Goal: Navigation & Orientation: Understand site structure

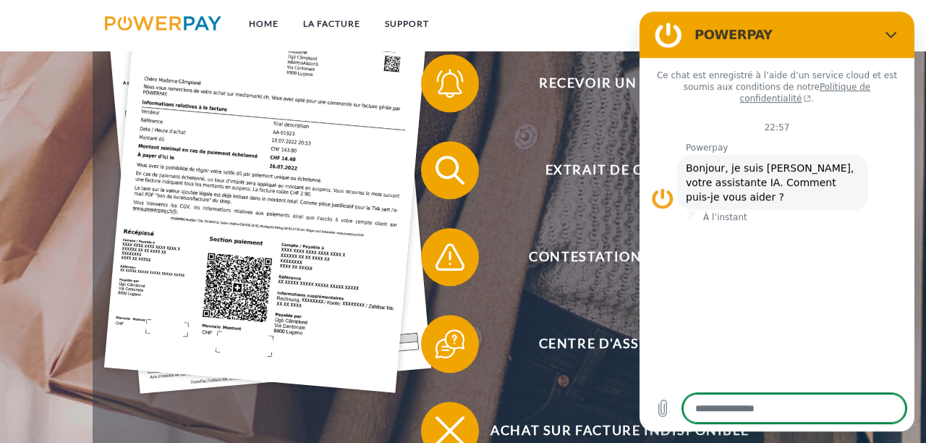
scroll to position [357, 0]
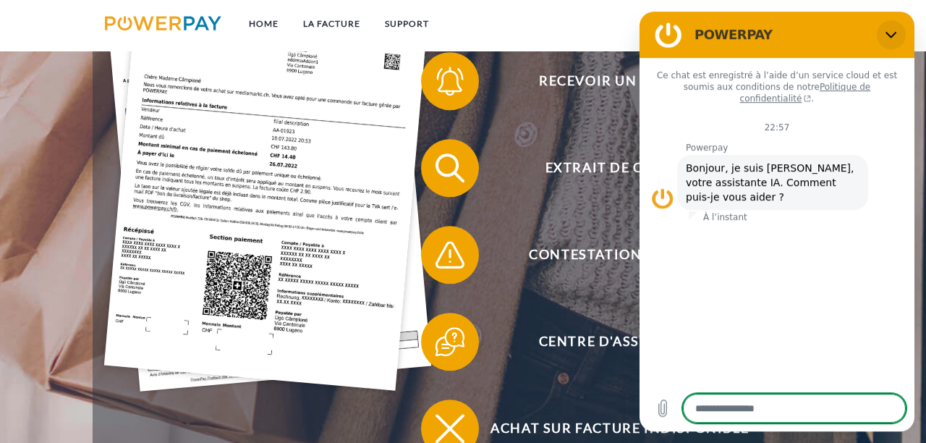
click at [893, 30] on icon "Fermer" at bounding box center [892, 35] width 12 height 12
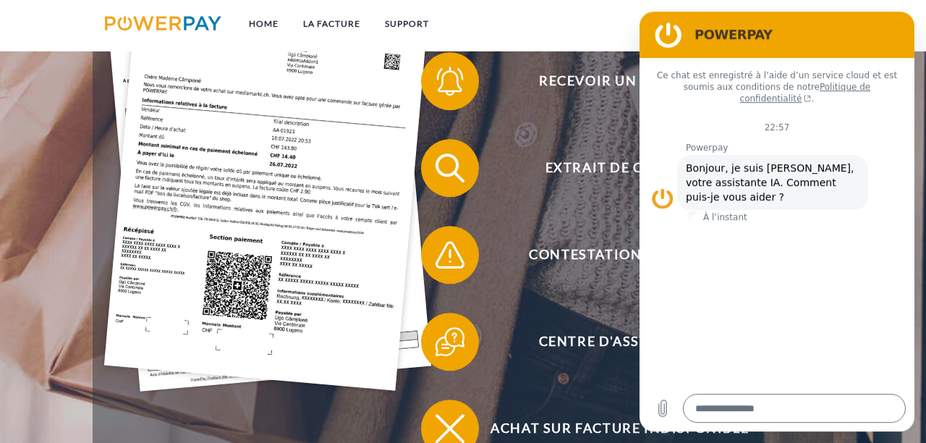
type textarea "*"
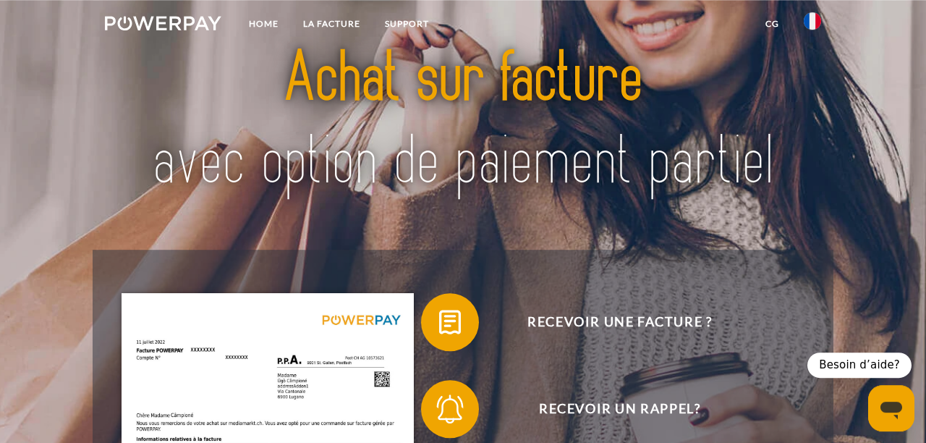
scroll to position [0, 0]
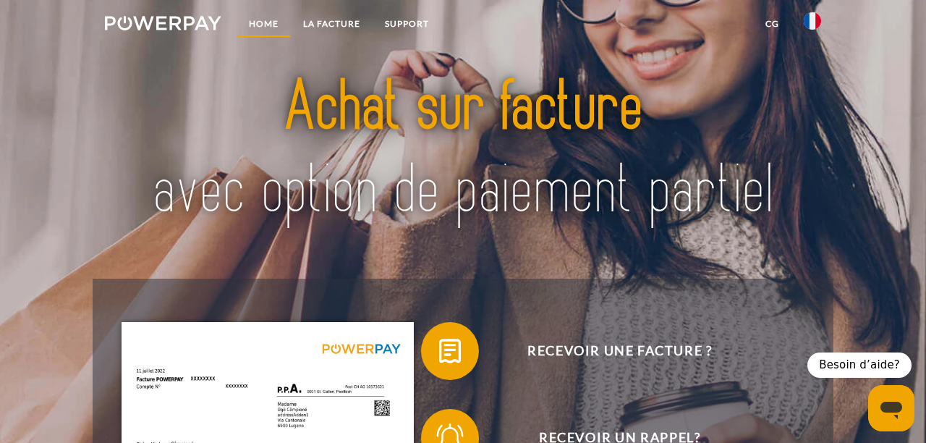
click at [269, 23] on link "Home" at bounding box center [264, 24] width 54 height 26
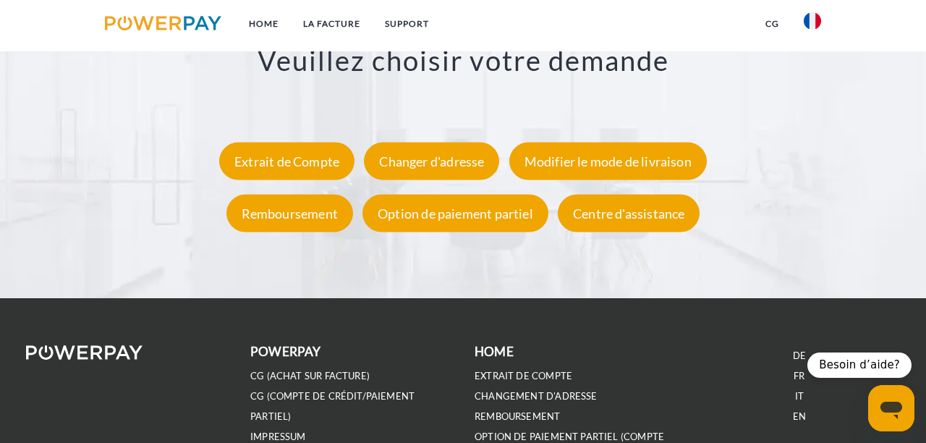
scroll to position [2554, 0]
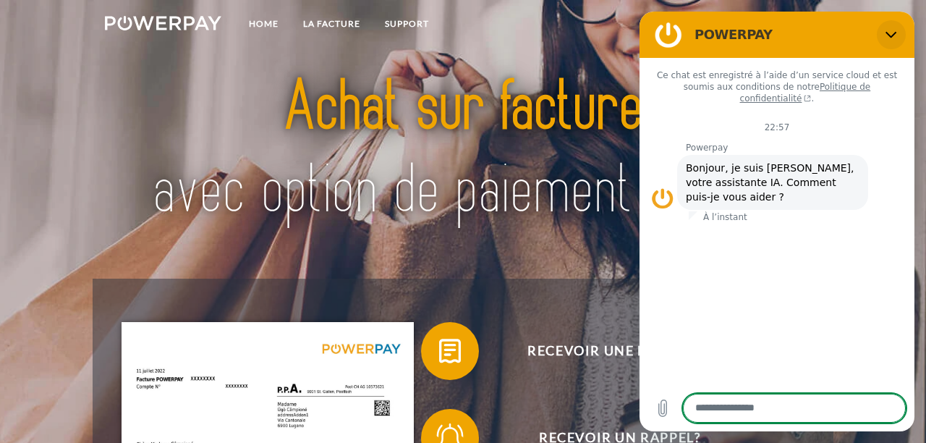
click at [892, 35] on icon "Fermer" at bounding box center [892, 35] width 12 height 12
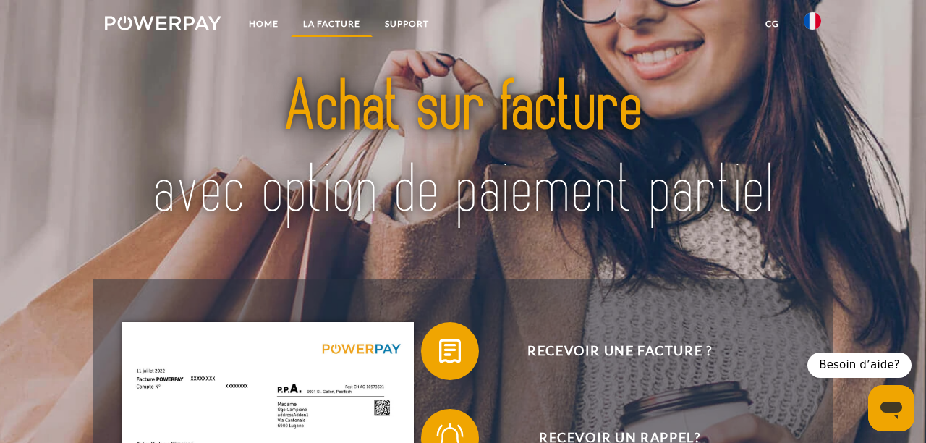
click at [342, 17] on link "LA FACTURE" at bounding box center [332, 24] width 82 height 26
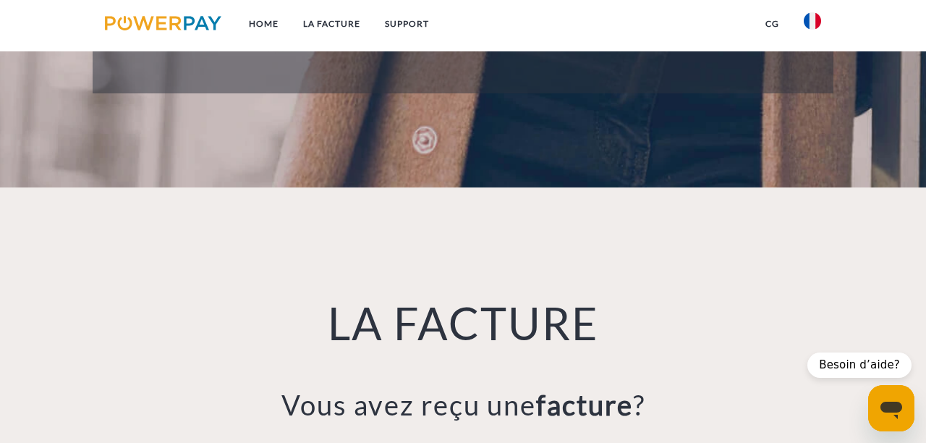
scroll to position [706, 0]
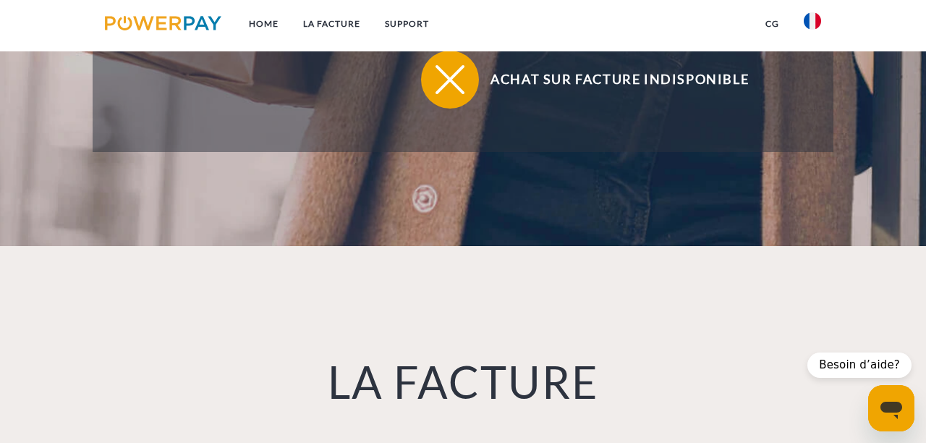
click at [768, 26] on link "CG" at bounding box center [772, 24] width 38 height 26
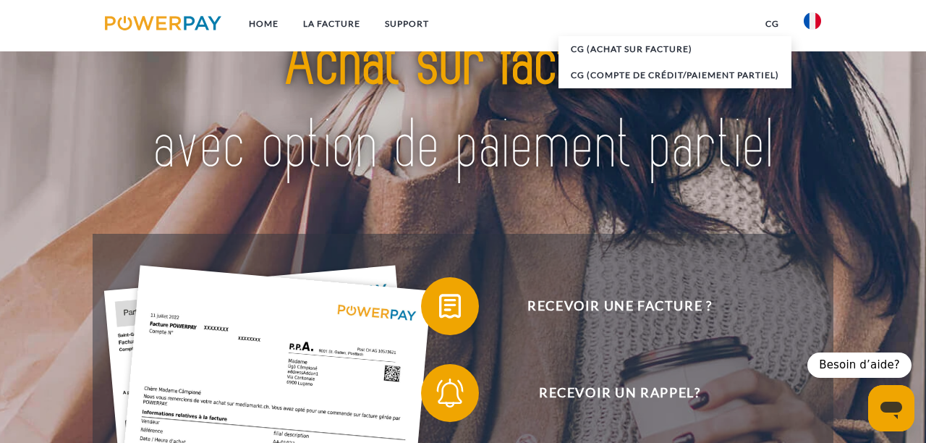
scroll to position [0, 0]
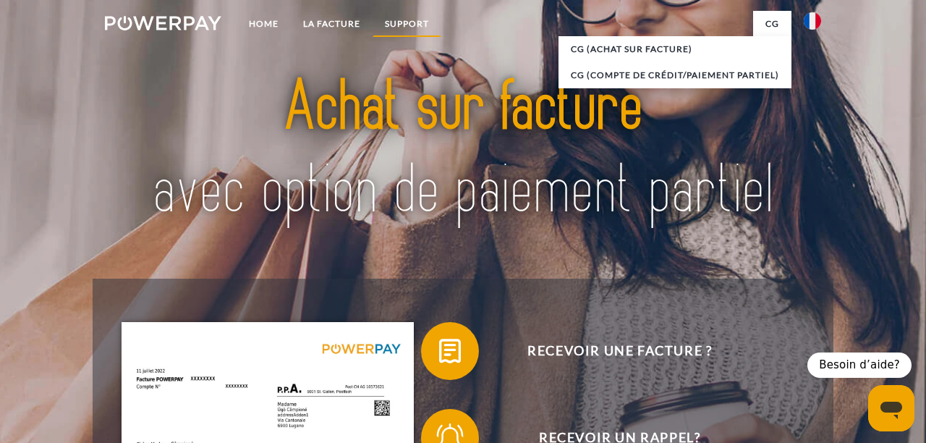
click at [406, 30] on link "Support" at bounding box center [407, 24] width 69 height 26
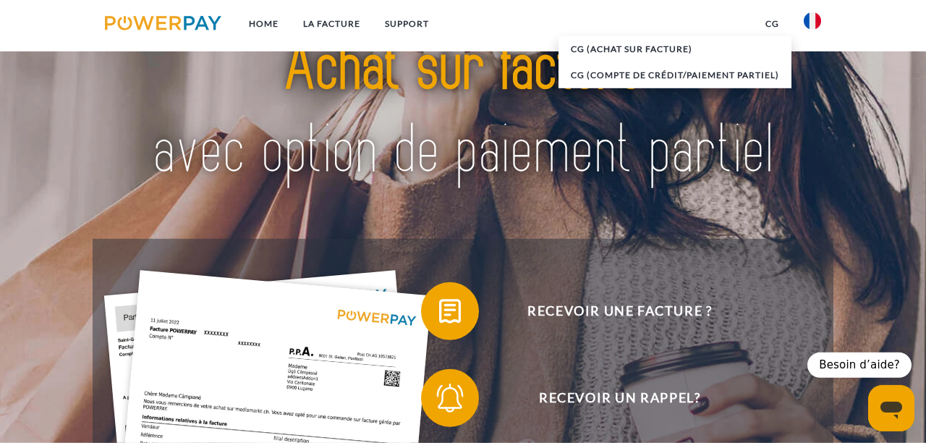
scroll to position [39, 0]
